Goal: Task Accomplishment & Management: Manage account settings

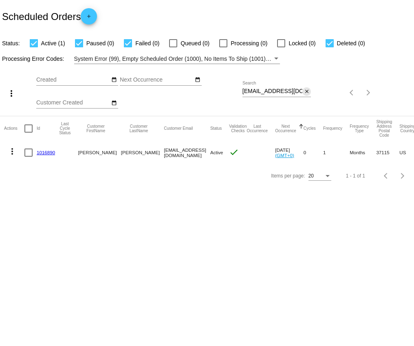
click at [307, 92] on mat-icon "close" at bounding box center [307, 91] width 6 height 7
click at [307, 92] on mat-icon "search" at bounding box center [306, 92] width 10 height 13
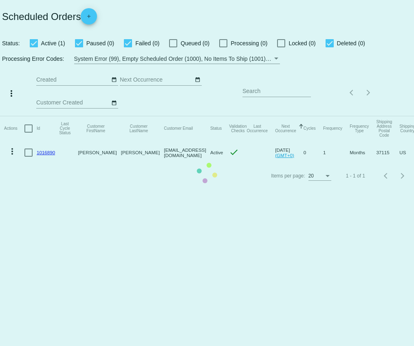
click at [292, 116] on mat-table "Actions Id Last Cycle Status Customer FirstName Customer LastName Customer Emai…" at bounding box center [207, 140] width 414 height 48
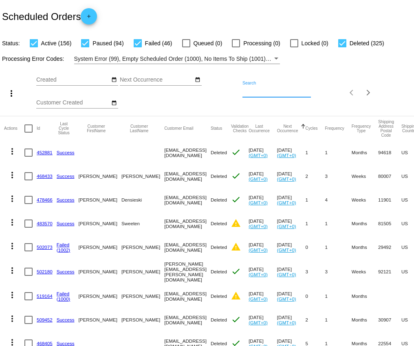
click at [281, 93] on input "Search" at bounding box center [277, 91] width 69 height 7
paste input "[EMAIL_ADDRESS][DOMAIN_NAME]"
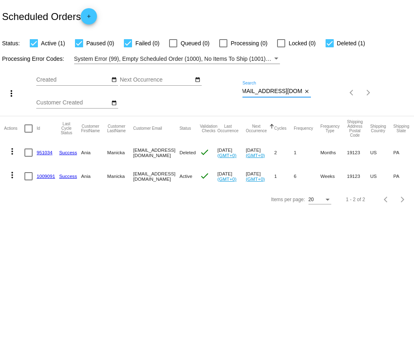
type input "[EMAIL_ADDRESS][DOMAIN_NAME]"
click at [46, 176] on link "1009091" at bounding box center [46, 175] width 18 height 5
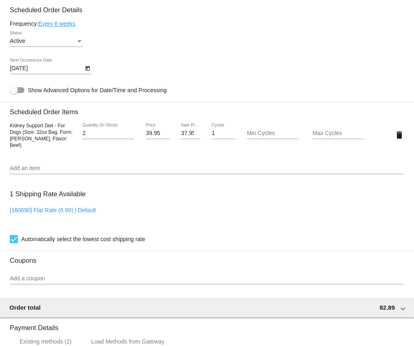
scroll to position [493, 0]
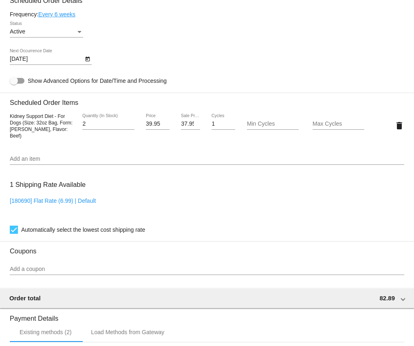
click at [86, 62] on icon "Open calendar" at bounding box center [87, 59] width 4 height 5
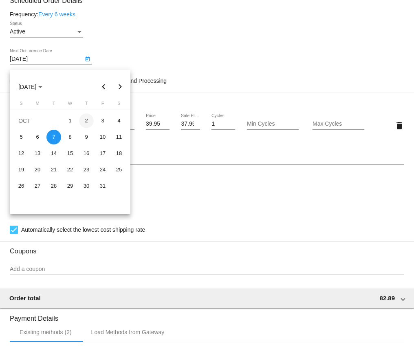
click at [86, 121] on div "2" at bounding box center [86, 120] width 15 height 15
type input "[DATE]"
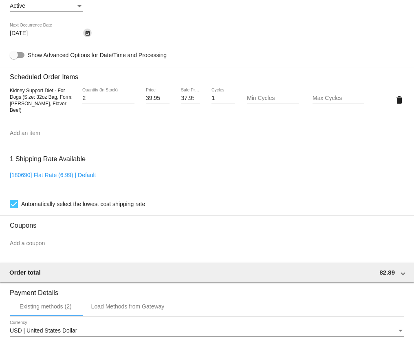
scroll to position [508, 0]
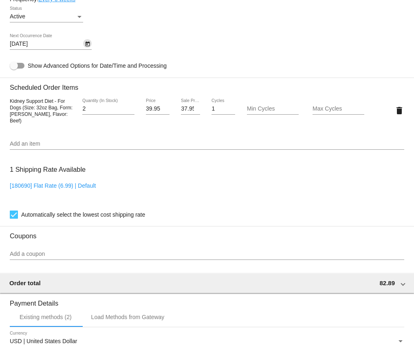
click at [86, 46] on icon "Open calendar" at bounding box center [87, 44] width 4 height 5
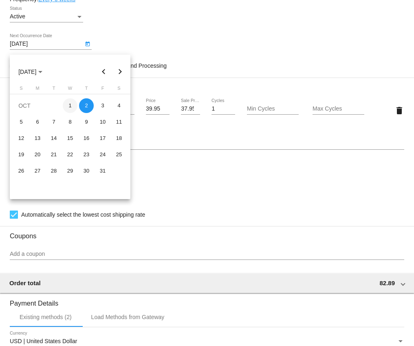
click at [70, 103] on div "1" at bounding box center [70, 105] width 15 height 15
type input "[DATE]"
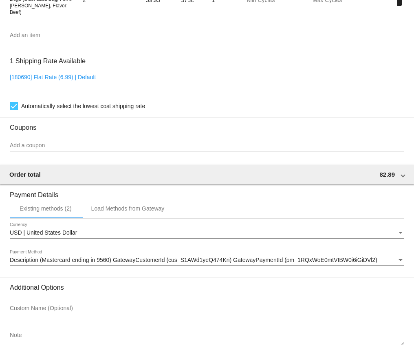
scroll to position [667, 0]
